Goal: Task Accomplishment & Management: Use online tool/utility

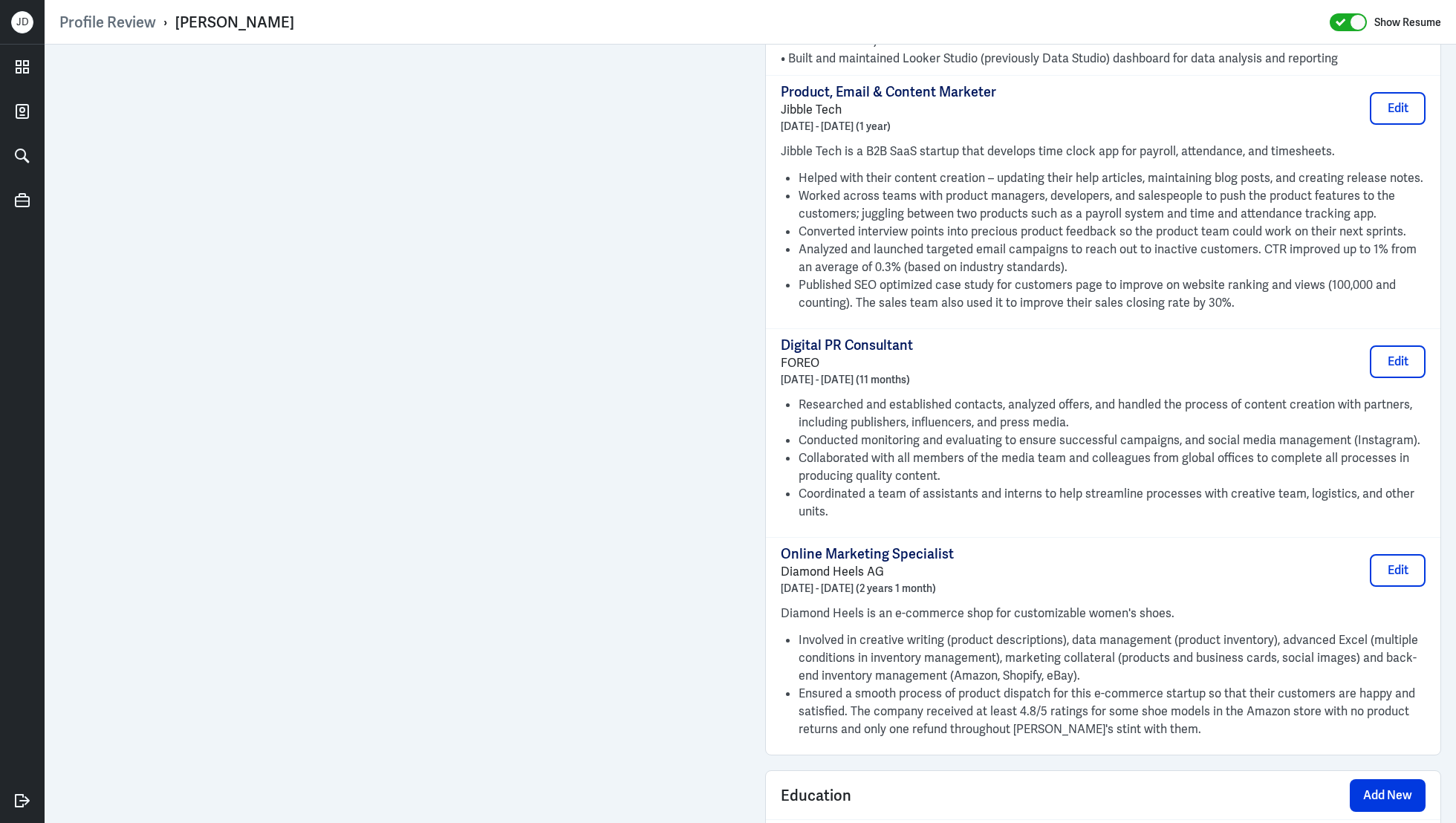
scroll to position [2266, 0]
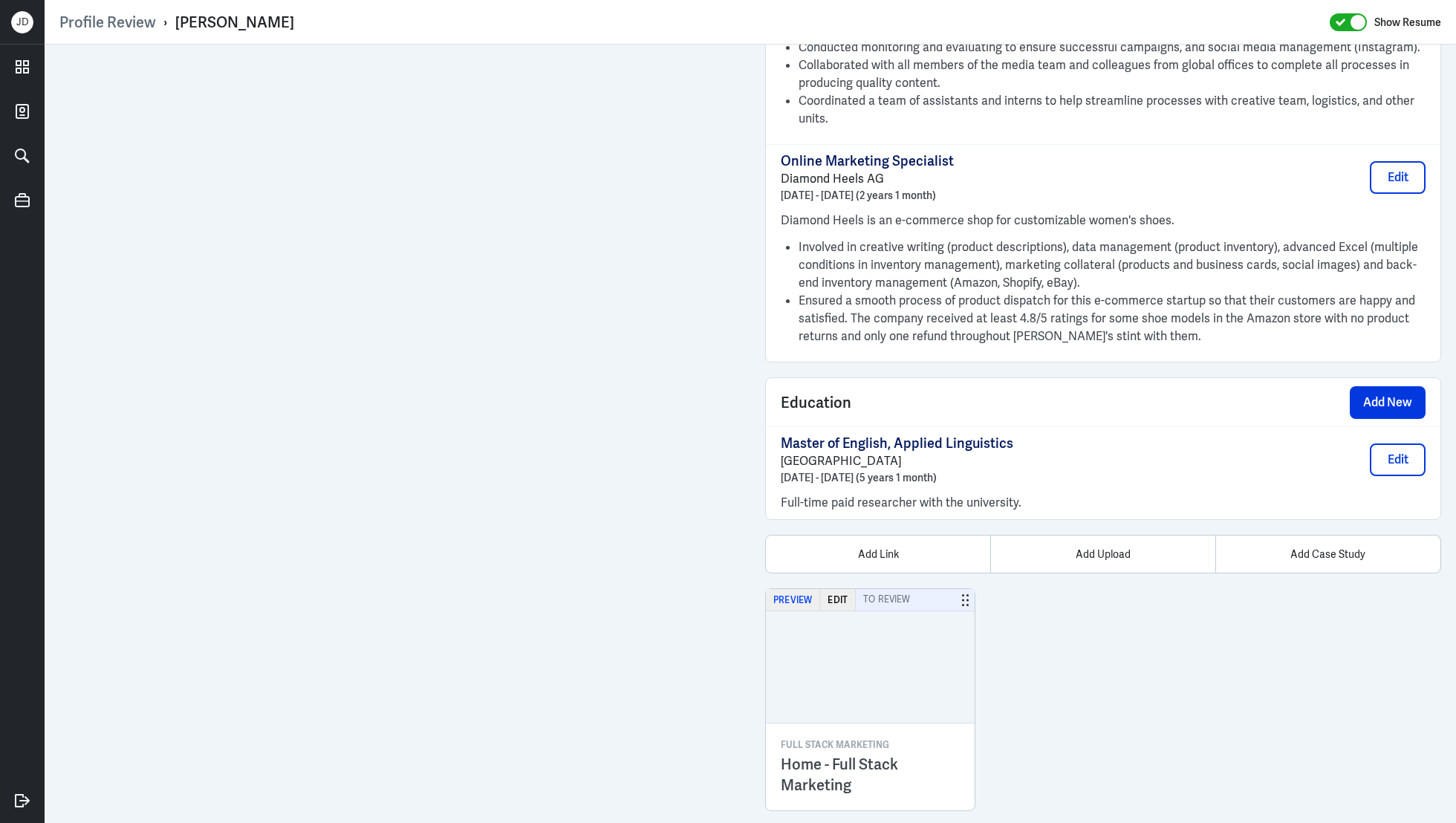
click at [784, 589] on button "Preview" at bounding box center [793, 600] width 54 height 22
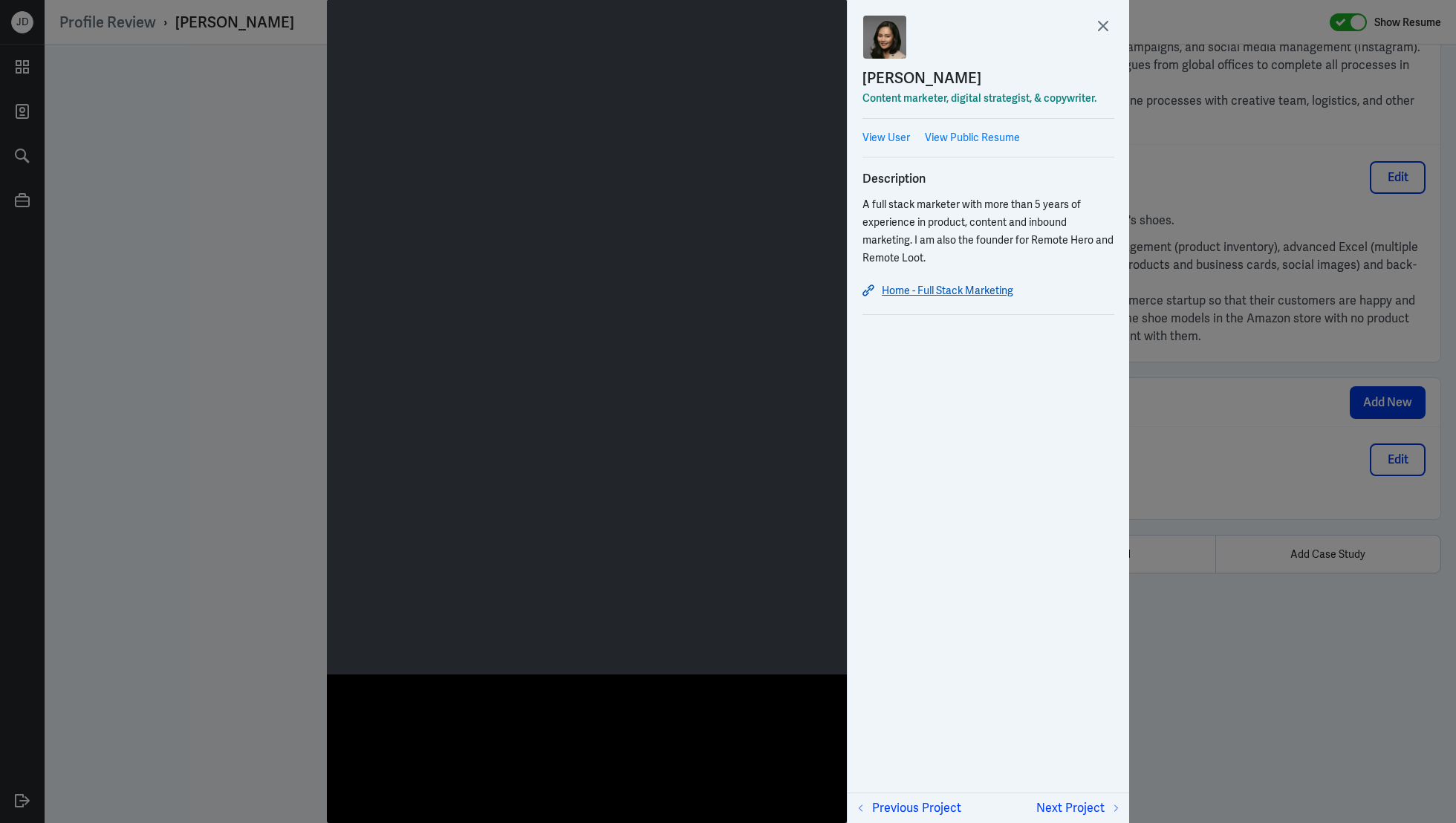
click at [970, 292] on link "Home - Full Stack Marketing" at bounding box center [989, 291] width 252 height 18
click at [1097, 33] on icon at bounding box center [1103, 25] width 23 height 23
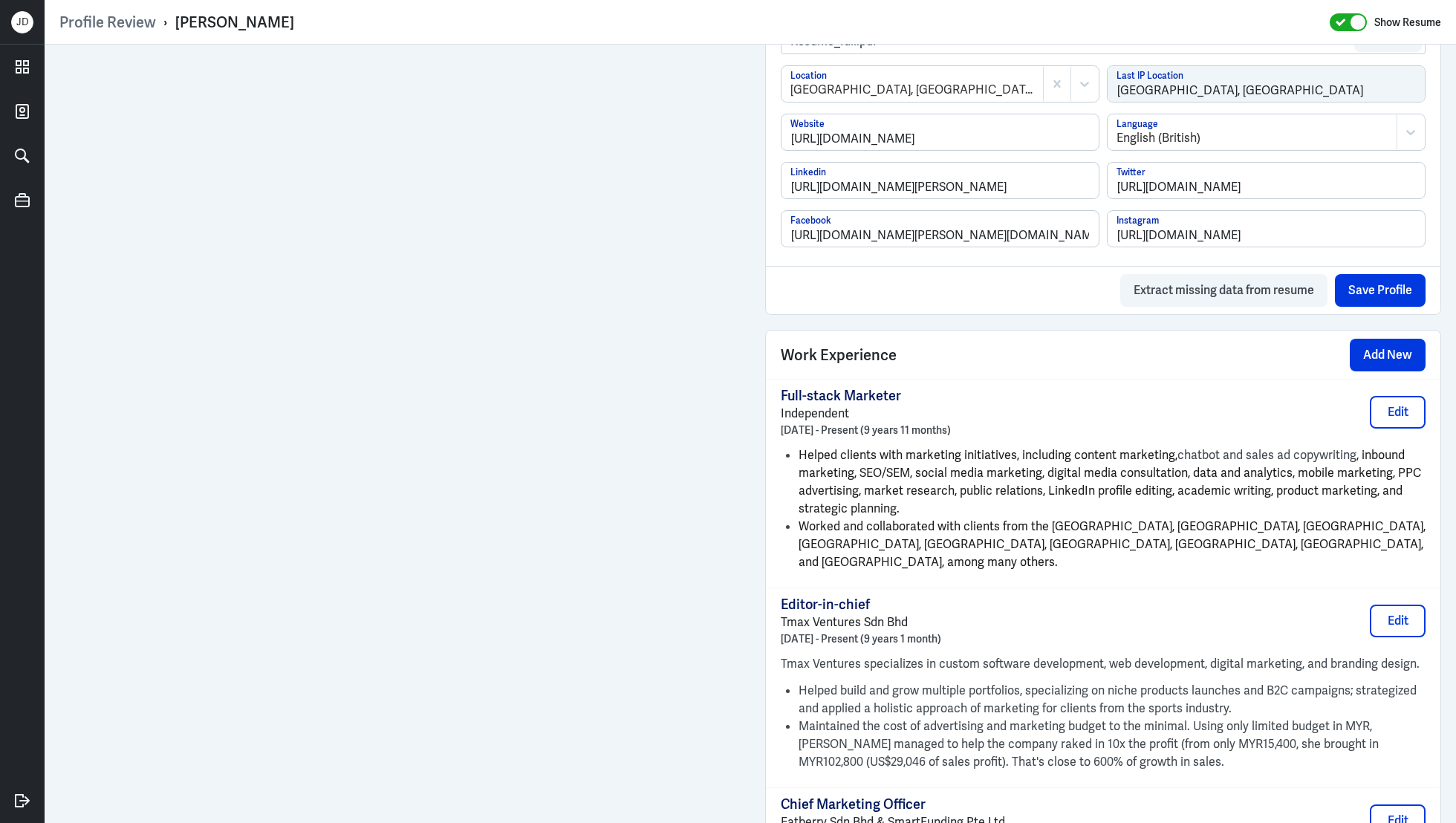
scroll to position [888, 0]
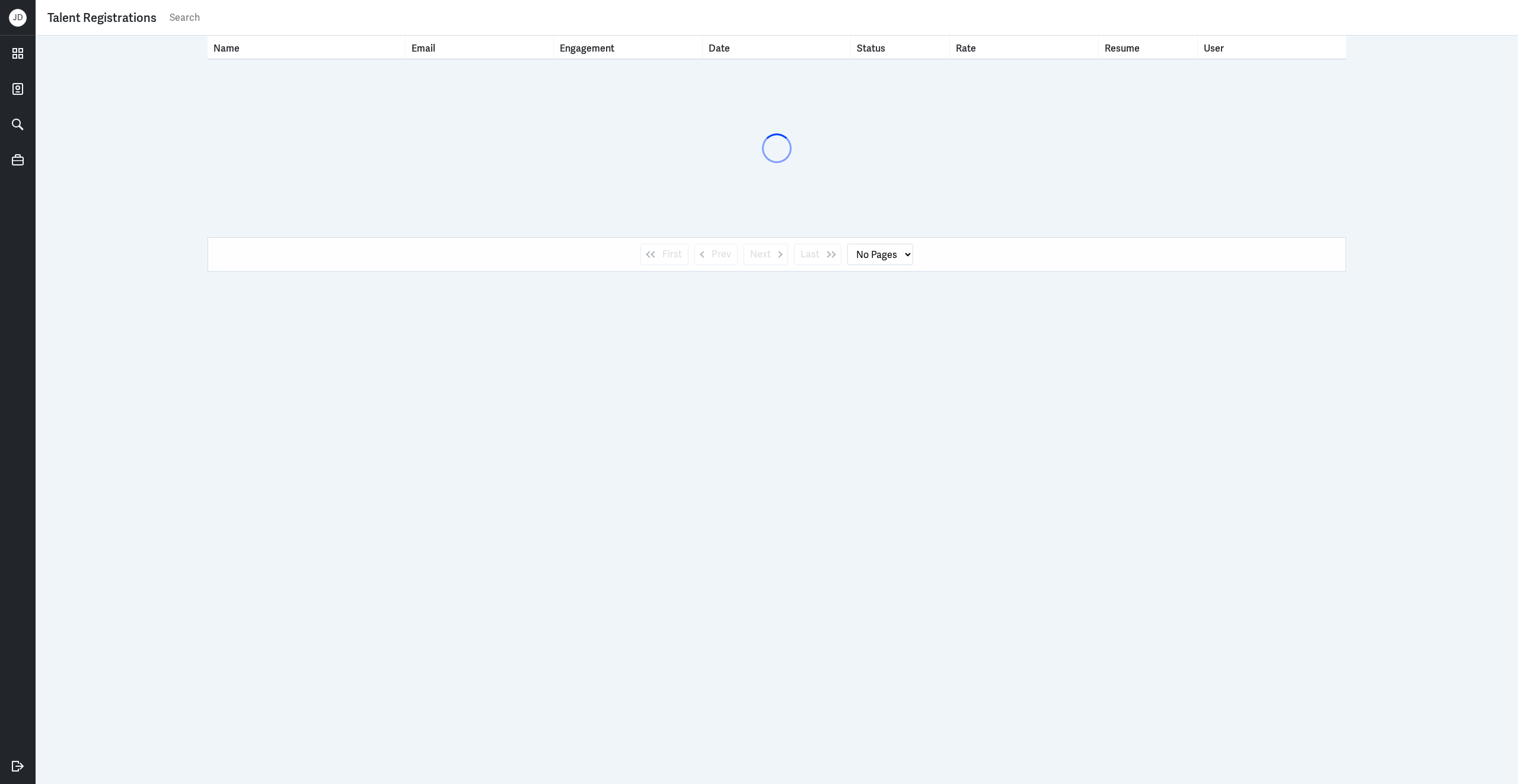
select select "1"
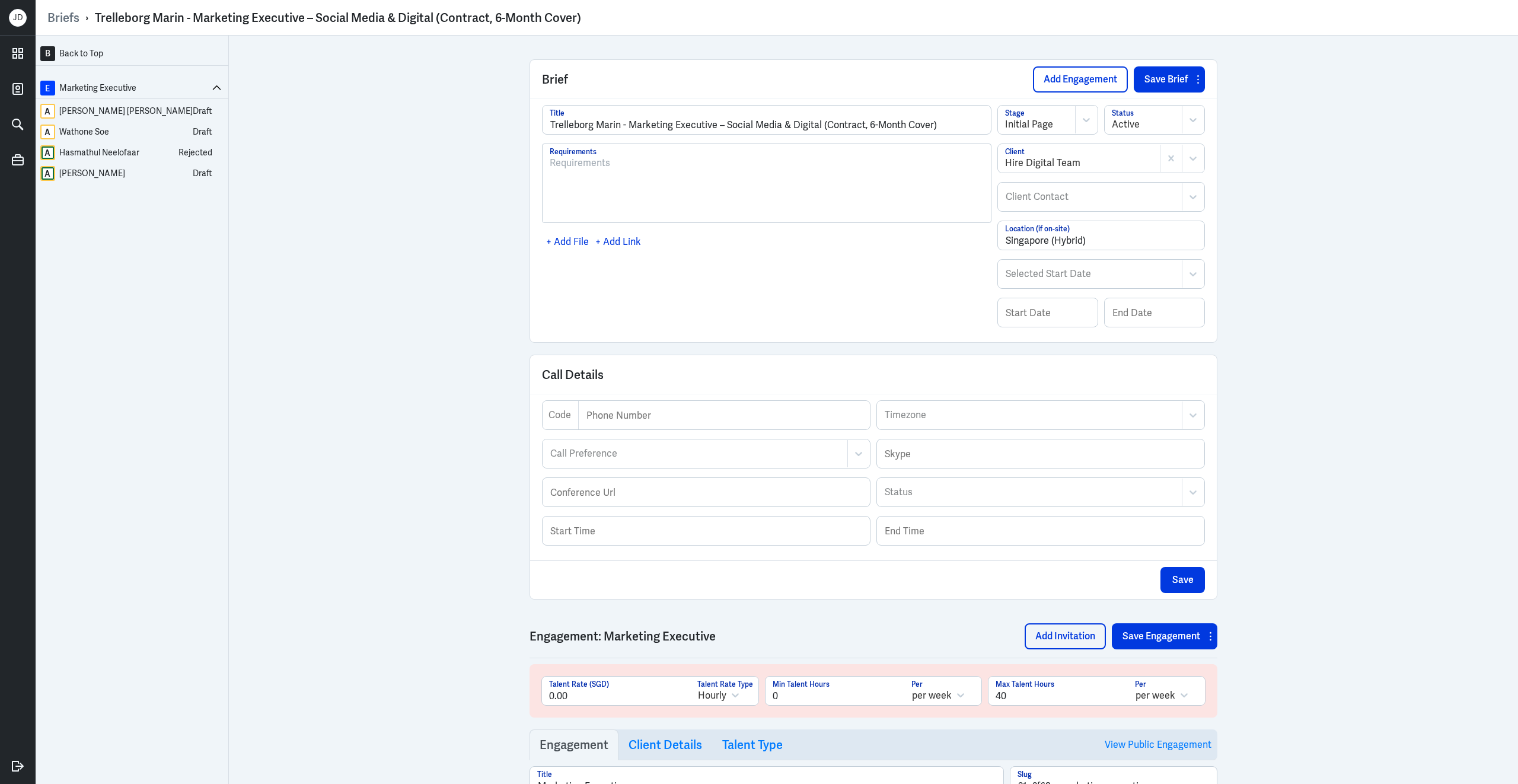
scroll to position [2229, 0]
click at [610, 124] on input "Trelleborg Marin - Marketing Executive – Social Media & Digital (Contract, 6-Mo…" at bounding box center [767, 119] width 449 height 28
type input "Trelleborg Marine - Marketing Executive – Social Media & Digital (Contract, 6-M…"
click at [1157, 67] on button "Save Brief" at bounding box center [1163, 80] width 58 height 26
click at [66, 15] on link "Briefs" at bounding box center [64, 17] width 32 height 15
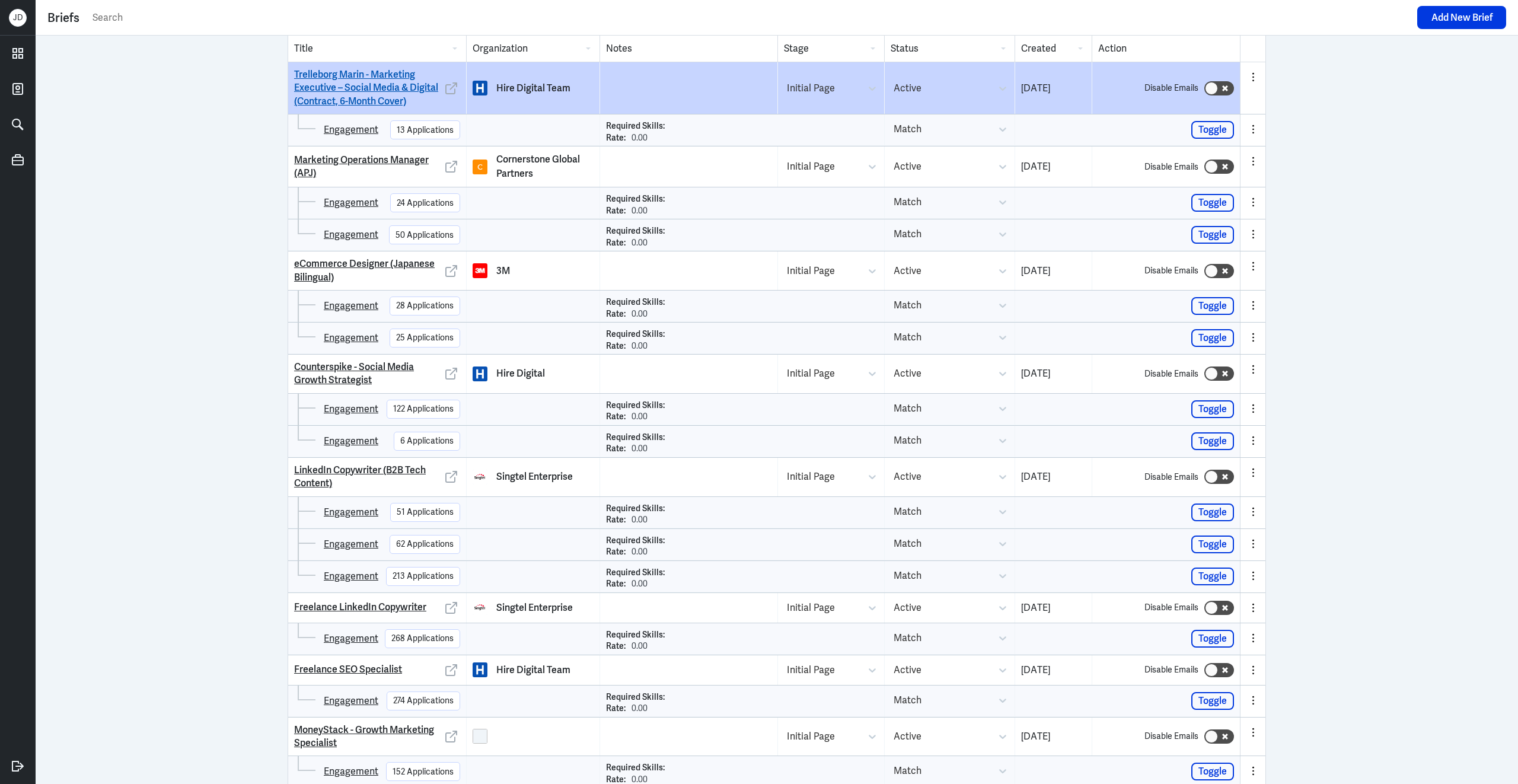
click at [343, 97] on link "Trelleborg Marin - Marketing Executive – Social Media & Digital (Contract, 6-Mo…" at bounding box center [368, 88] width 148 height 40
